Goal: Find specific page/section: Find specific page/section

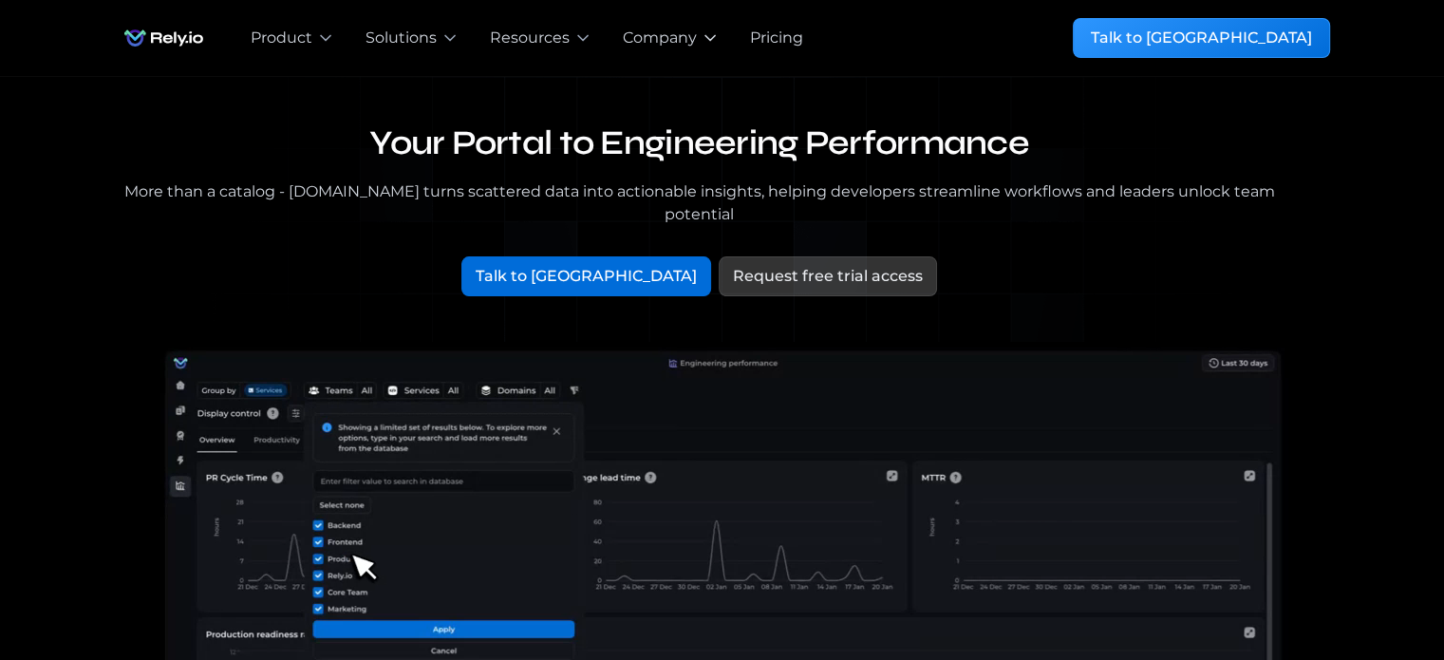
click at [703, 39] on icon at bounding box center [710, 37] width 19 height 19
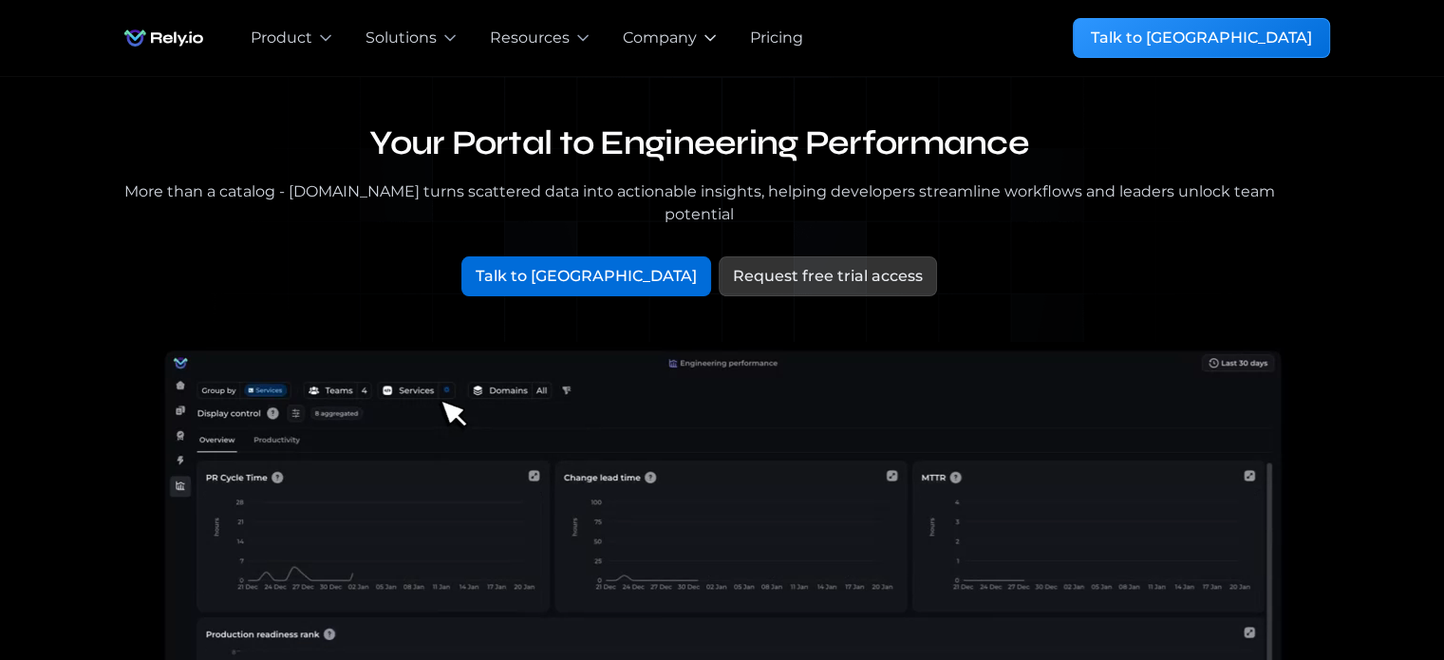
click at [650, 30] on div "Company" at bounding box center [660, 38] width 74 height 23
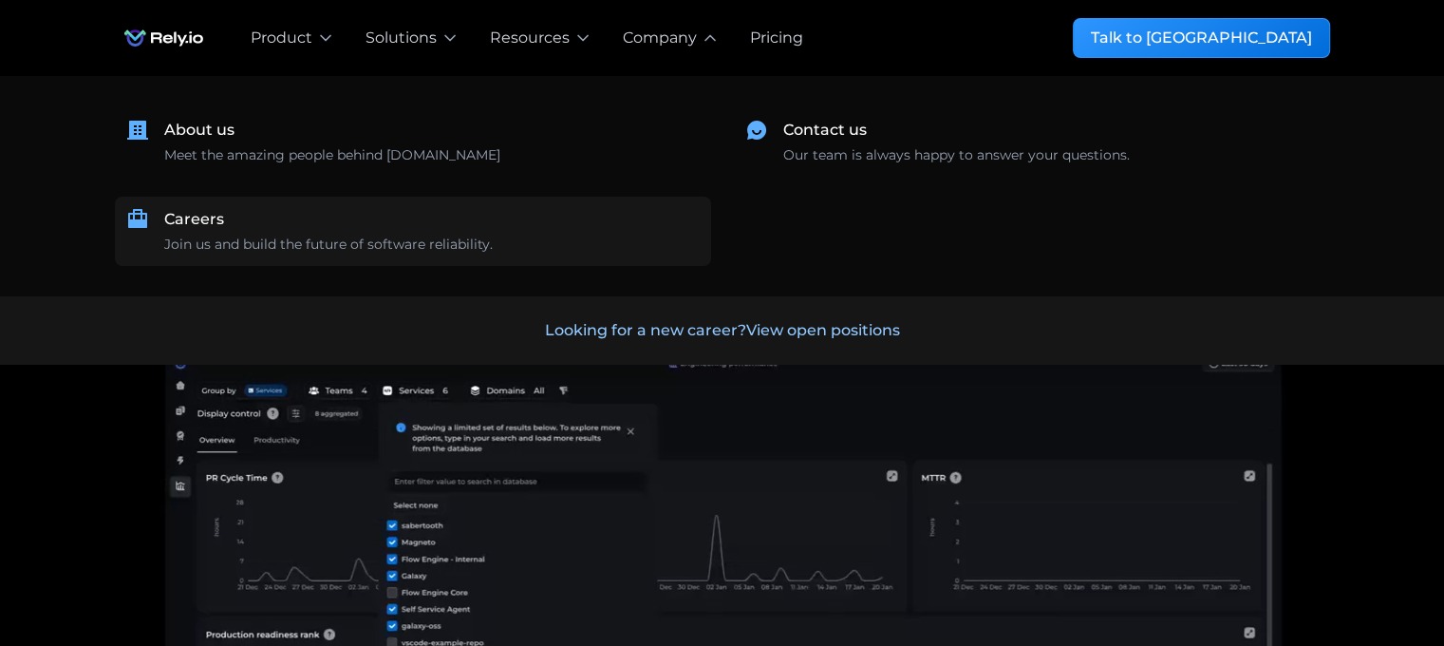
click at [185, 219] on div "Careers" at bounding box center [194, 219] width 60 height 23
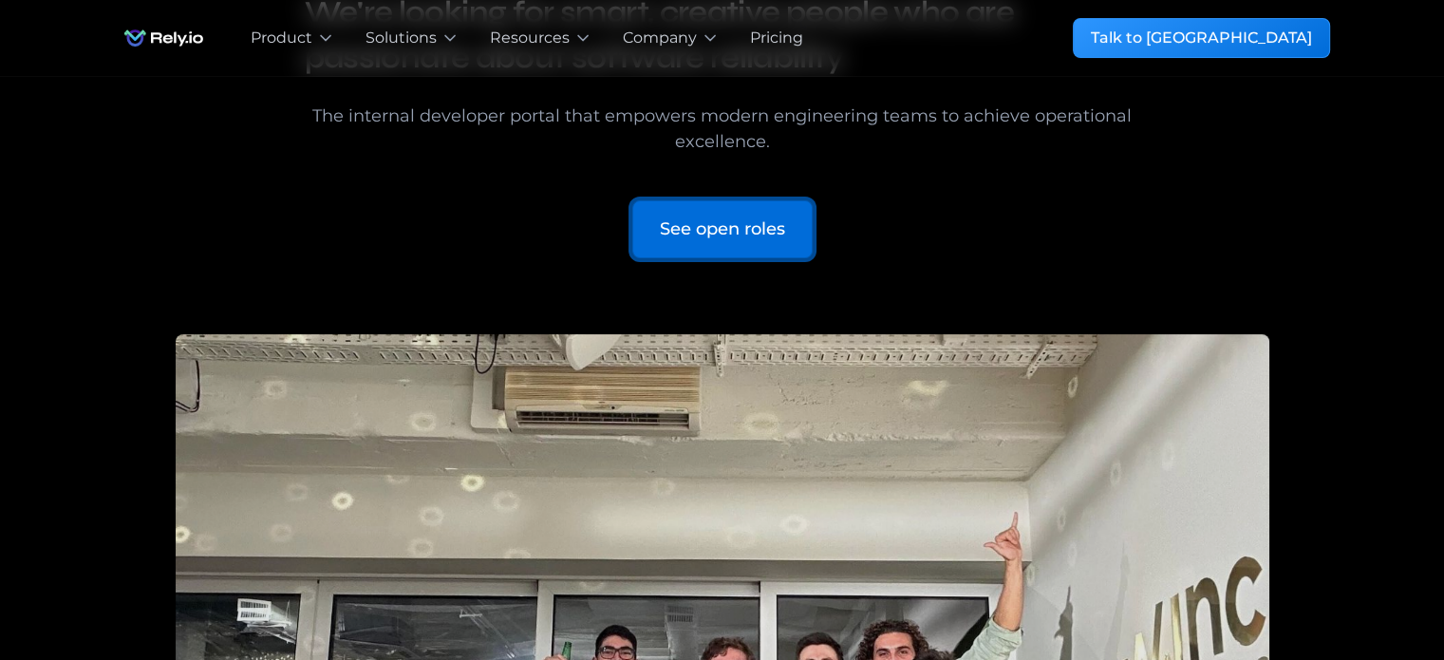
click at [748, 202] on link "See open roles" at bounding box center [722, 229] width 180 height 58
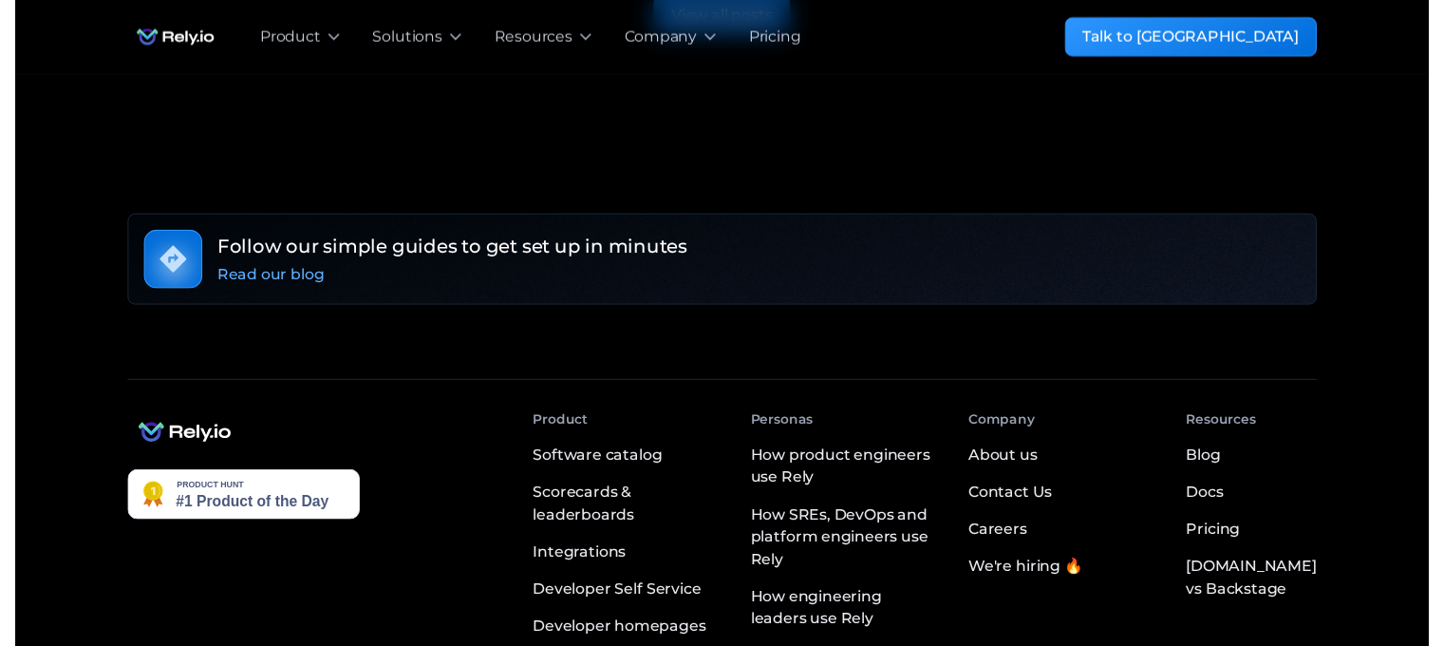
scroll to position [5028, 0]
